Goal: Information Seeking & Learning: Understand process/instructions

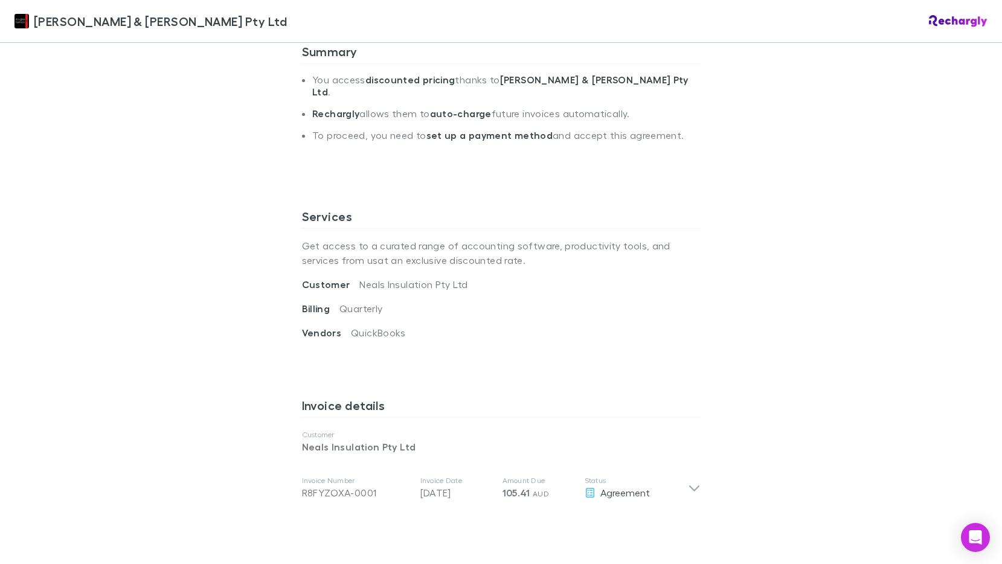
scroll to position [423, 0]
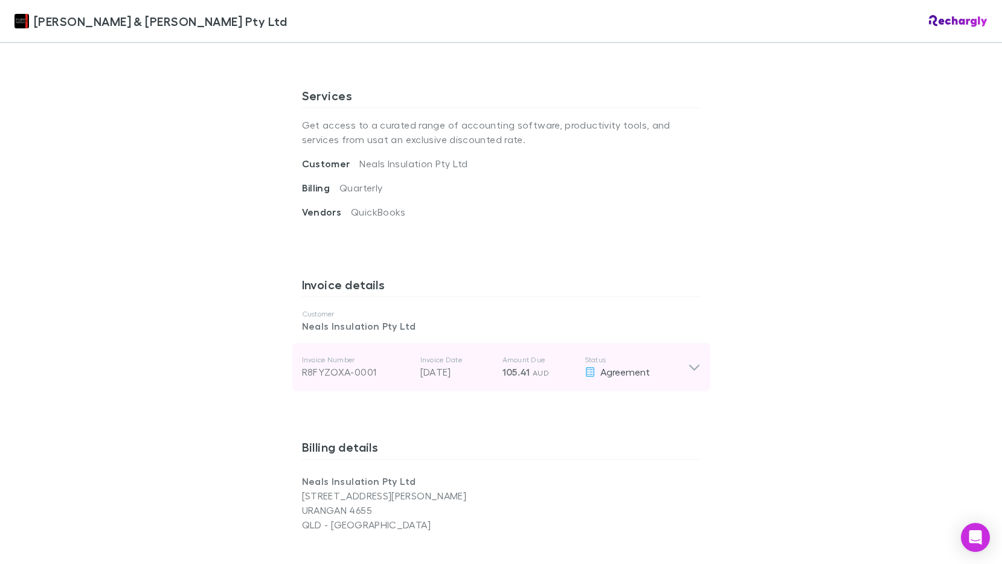
click at [695, 360] on icon at bounding box center [694, 367] width 13 height 15
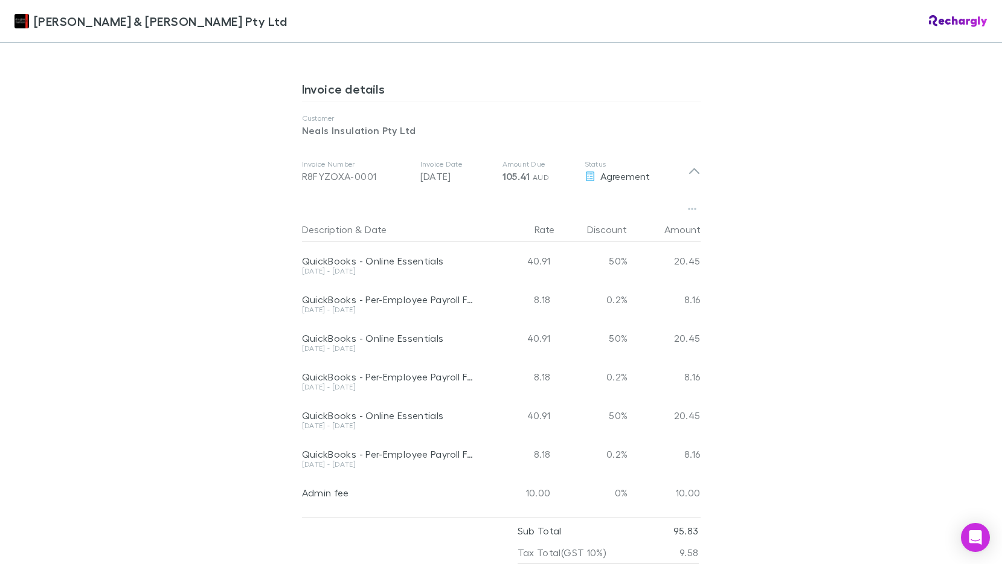
scroll to position [612, 0]
